Goal: Answer question/provide support

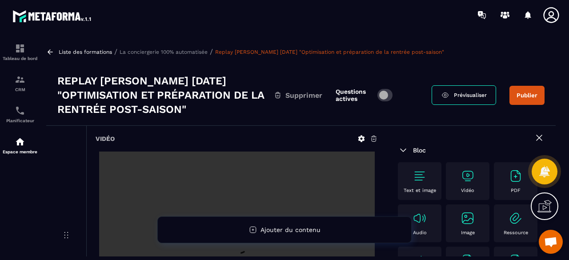
click at [524, 101] on button "Publier" at bounding box center [527, 95] width 35 height 19
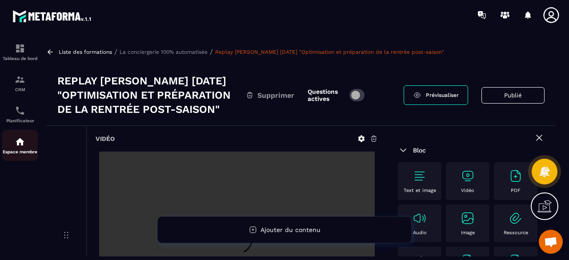
click at [18, 150] on div "Espace membre" at bounding box center [20, 146] width 36 height 18
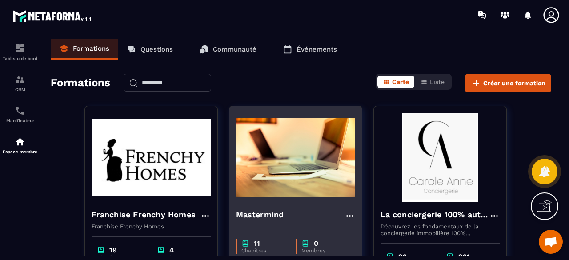
scroll to position [44, 0]
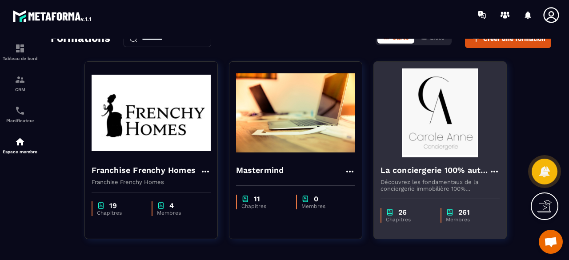
click at [463, 125] on img at bounding box center [440, 112] width 119 height 89
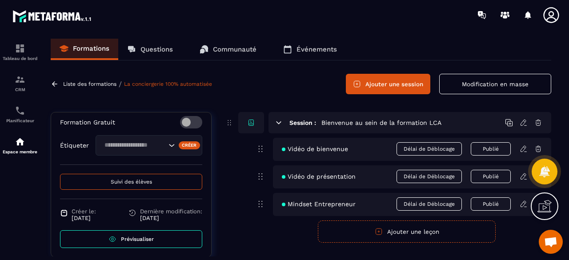
scroll to position [366, 0]
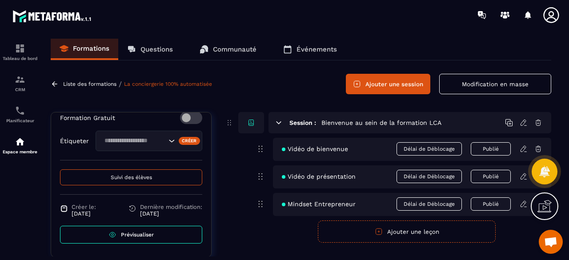
click at [141, 48] on p "Questions" at bounding box center [157, 49] width 32 height 8
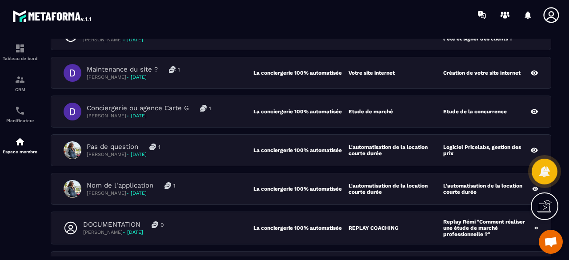
scroll to position [0, 0]
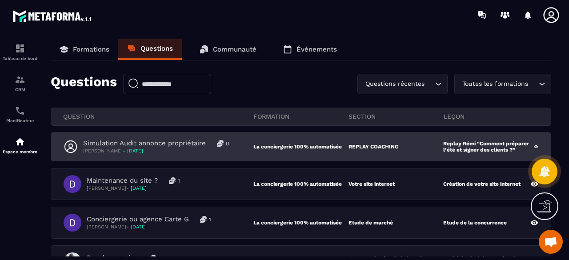
click at [227, 144] on div "Simulation Audit annonce propriétaire 0" at bounding box center [156, 143] width 146 height 8
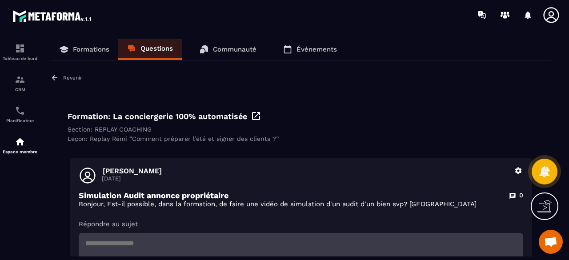
scroll to position [44, 0]
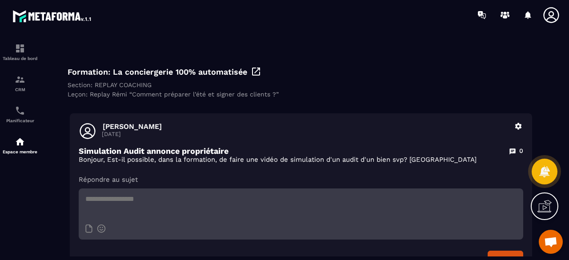
click at [256, 74] on icon at bounding box center [256, 71] width 11 height 11
drag, startPoint x: 290, startPoint y: 157, endPoint x: 391, endPoint y: 162, distance: 101.1
click at [391, 162] on p "Bonjour, Est-il possible, dans la formation, de faire une vidéo de simulation d…" at bounding box center [301, 160] width 445 height 8
copy p "simulation d'un audit d'un bien"
